Goal: Task Accomplishment & Management: Use online tool/utility

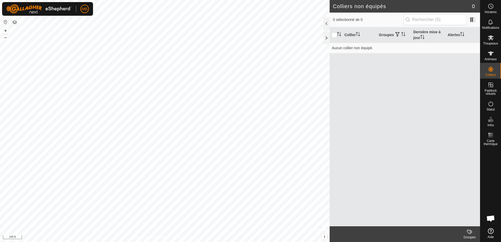
scroll to position [700, 0]
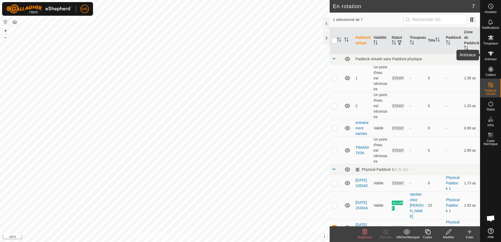
click at [494, 55] on es-animals-svg-icon at bounding box center [490, 53] width 9 height 8
click at [490, 41] on icon at bounding box center [491, 38] width 6 height 6
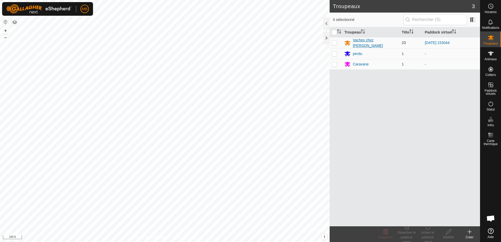
click at [368, 42] on div "Vaches chez [PERSON_NAME]" at bounding box center [375, 42] width 45 height 11
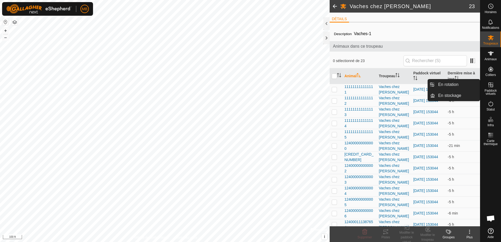
click at [488, 86] on icon at bounding box center [491, 85] width 6 height 6
click at [490, 85] on icon at bounding box center [491, 85] width 5 height 5
click at [455, 86] on link "En rotation" at bounding box center [457, 84] width 45 height 10
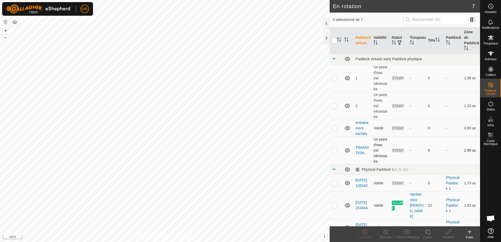
scroll to position [26, 0]
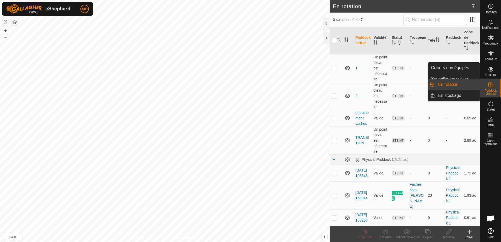
click at [465, 83] on link "En rotation" at bounding box center [457, 84] width 45 height 10
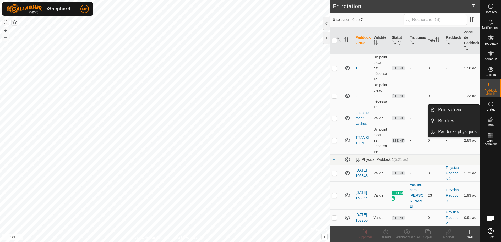
click at [470, 234] on icon at bounding box center [470, 232] width 6 height 6
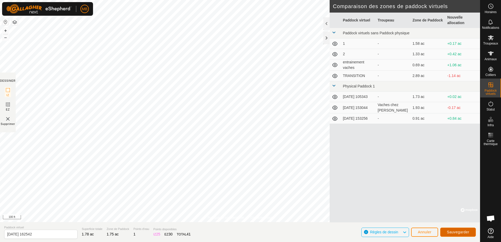
click at [455, 232] on span "Sauvegarder" at bounding box center [458, 232] width 23 height 4
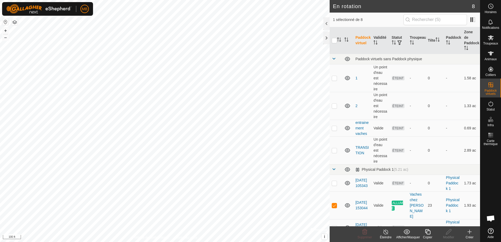
checkbox input "false"
checkbox input "true"
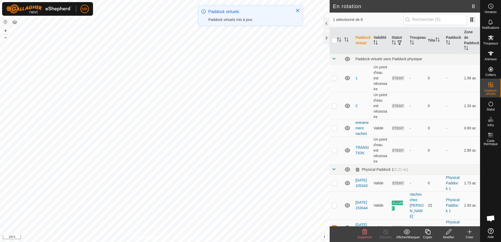
click at [364, 234] on icon at bounding box center [365, 231] width 5 height 5
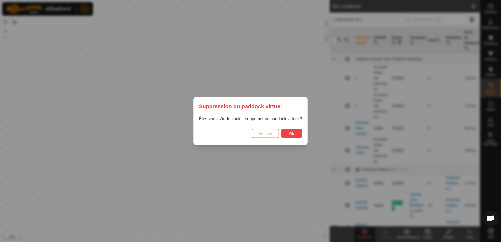
click at [290, 134] on span "Ok" at bounding box center [291, 134] width 5 height 4
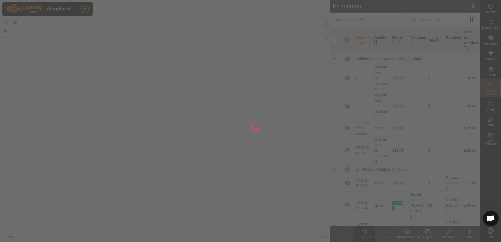
checkbox input "false"
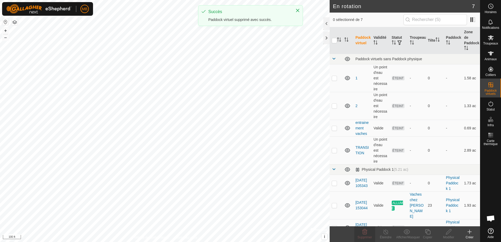
checkbox input "true"
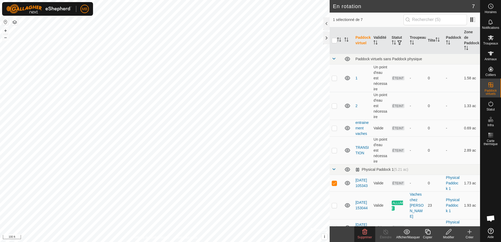
checkbox input "false"
checkbox input "true"
click at [490, 55] on icon at bounding box center [491, 53] width 6 height 6
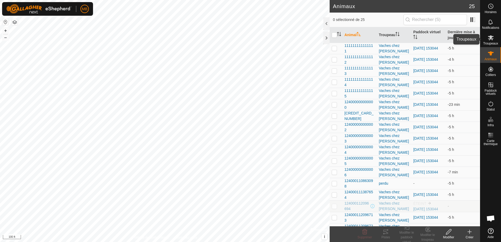
click at [489, 42] on span "Troupeaux" at bounding box center [490, 43] width 15 height 3
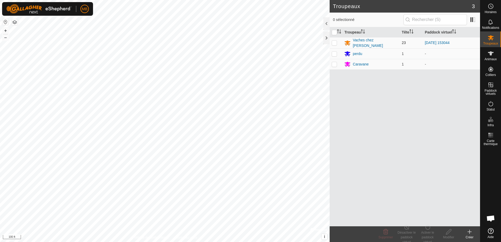
click at [333, 43] on p-checkbox at bounding box center [334, 43] width 5 height 4
checkbox input "true"
click at [429, 231] on div "Activer le paddock virtuel" at bounding box center [427, 237] width 21 height 14
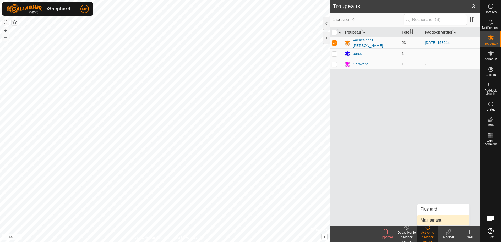
click at [431, 220] on link "Maintenant" at bounding box center [444, 220] width 52 height 10
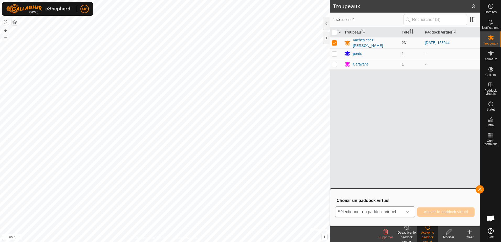
click at [408, 212] on icon "dropdown trigger" at bounding box center [408, 212] width 4 height 4
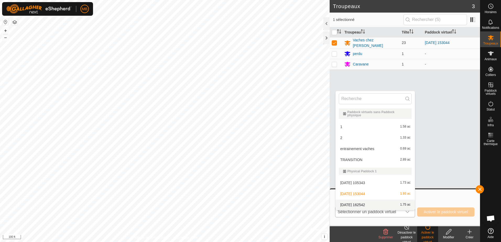
click at [355, 201] on li "[DATE] 162542 1.75 ac" at bounding box center [375, 205] width 79 height 10
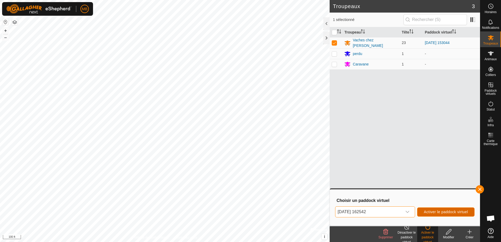
click at [434, 212] on span "Activer le paddock virtuel" at bounding box center [446, 212] width 44 height 4
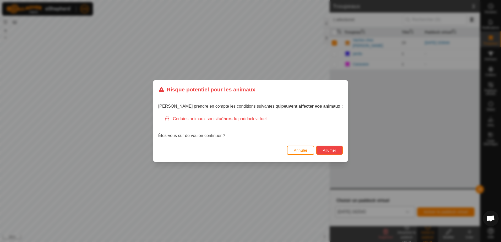
click at [323, 150] on span "Allumer" at bounding box center [329, 150] width 13 height 4
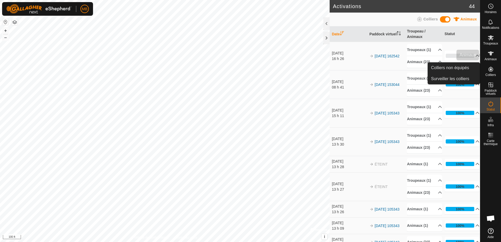
click at [492, 55] on icon at bounding box center [491, 53] width 6 height 6
